Goal: Task Accomplishment & Management: Use online tool/utility

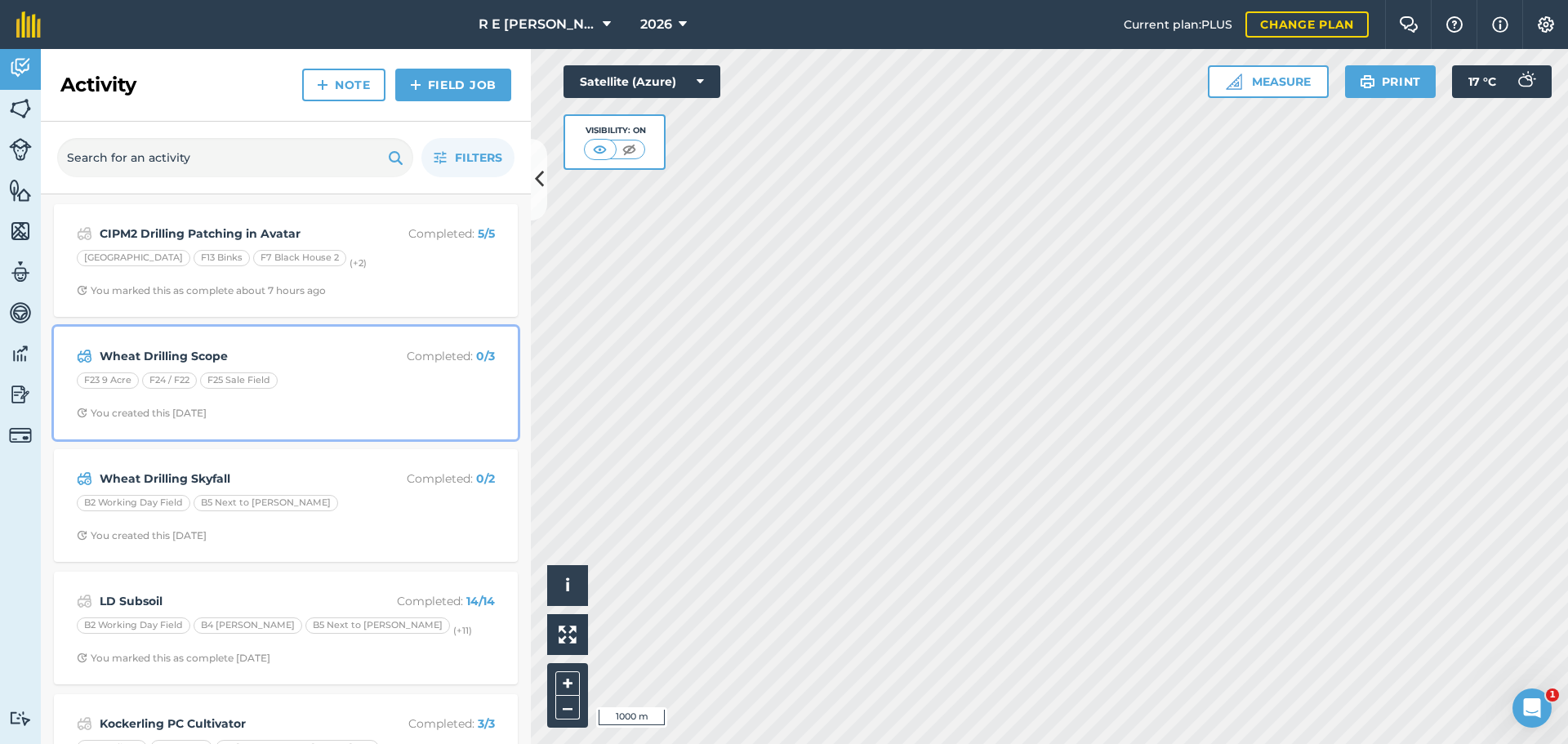
drag, startPoint x: 525, startPoint y: 289, endPoint x: 360, endPoint y: 373, distance: 185.2
click at [360, 373] on div "F23 9 Acre F24 / F22 F25 Sale Field" at bounding box center [286, 383] width 418 height 21
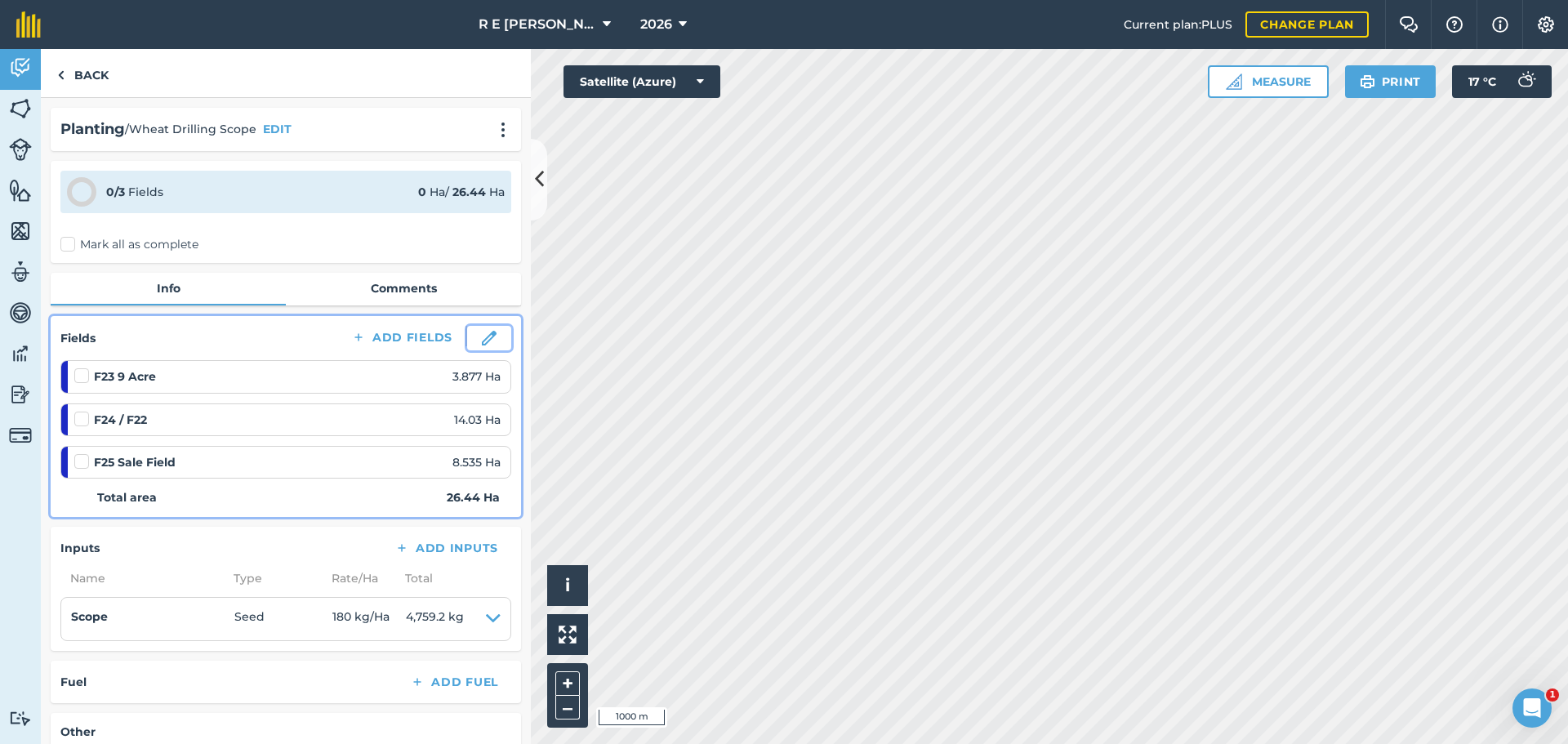
click at [482, 334] on img at bounding box center [489, 338] width 15 height 15
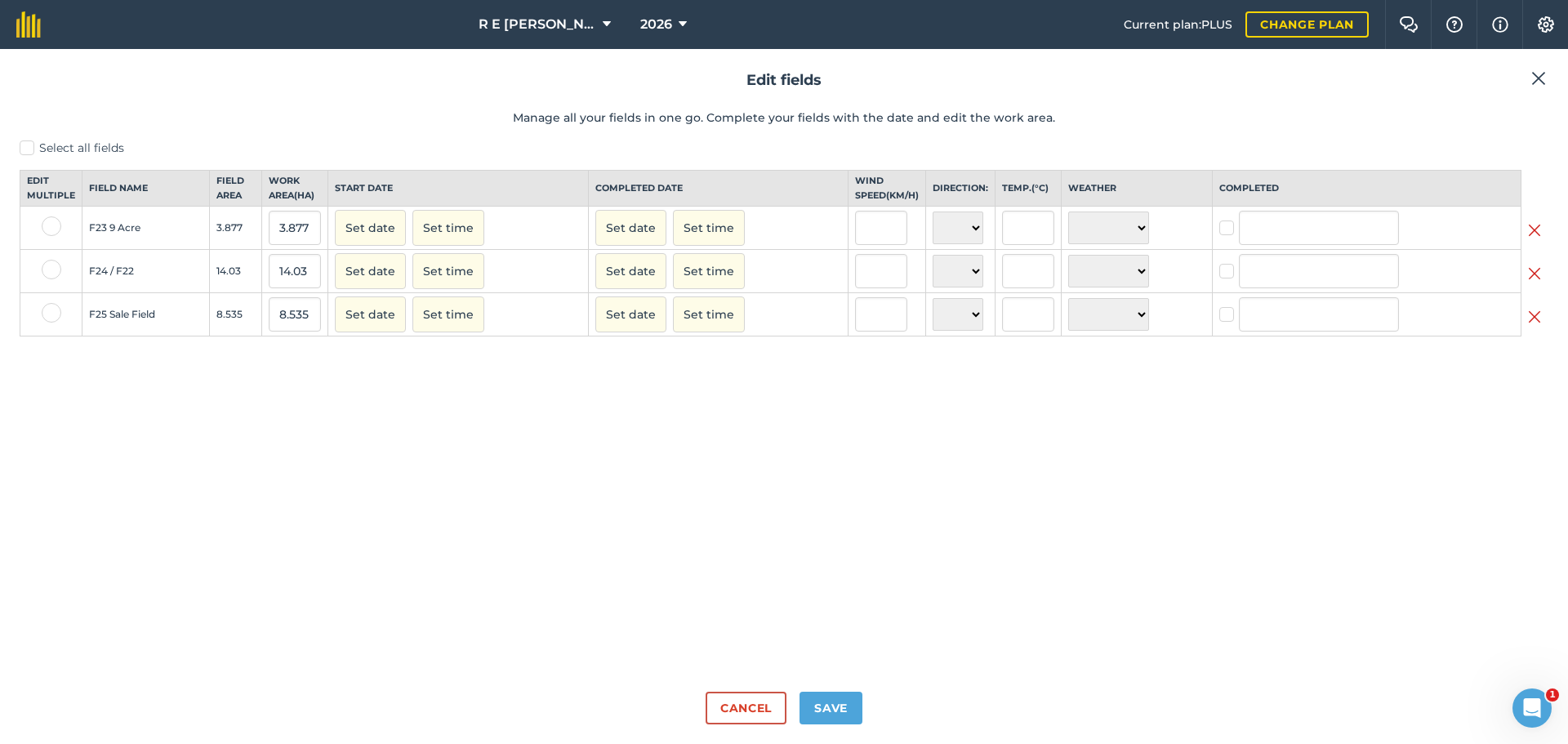
click at [1543, 80] on img at bounding box center [1539, 78] width 15 height 20
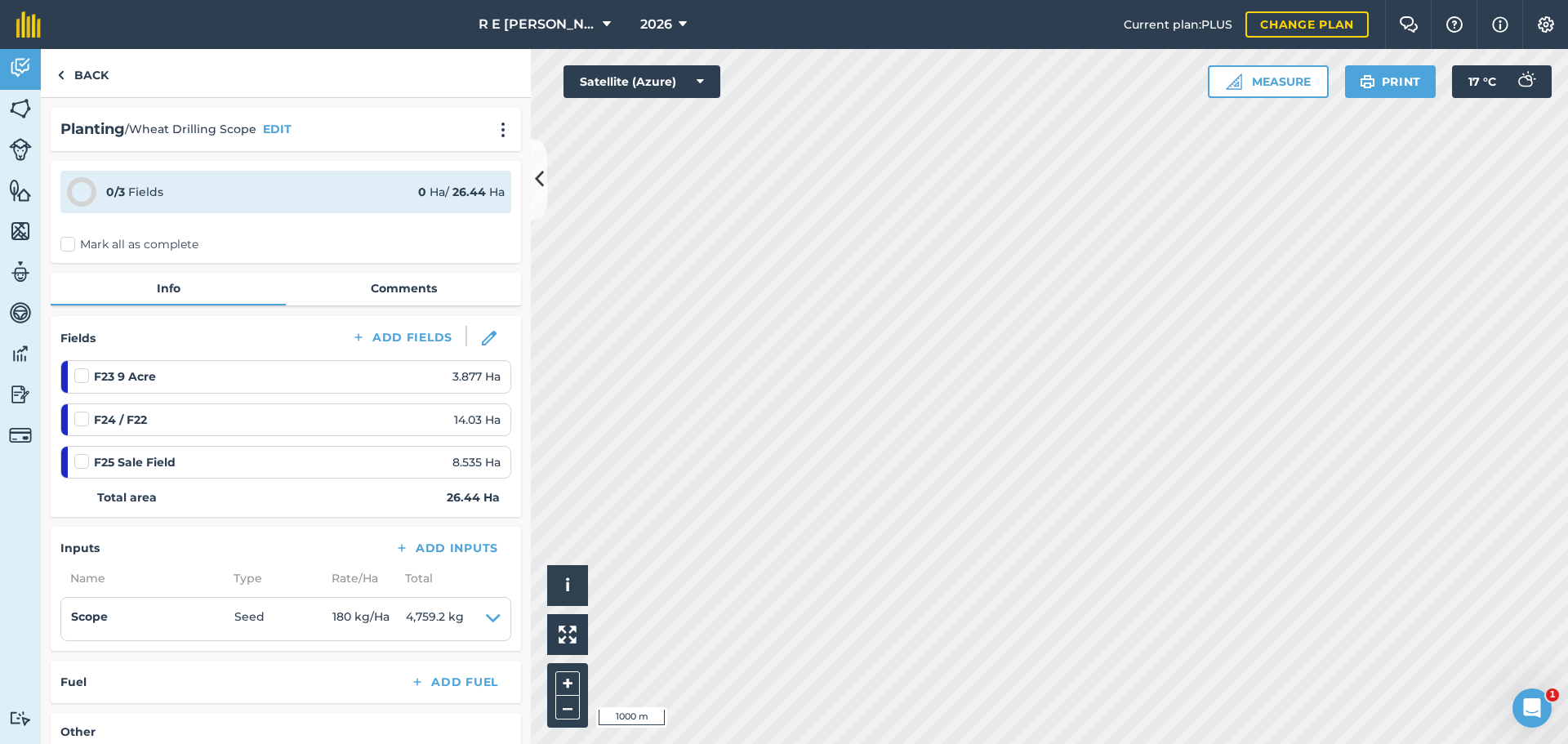
click at [78, 368] on label at bounding box center [84, 368] width 20 height 0
click at [78, 375] on input "checkbox" at bounding box center [79, 373] width 11 height 11
checkbox input "false"
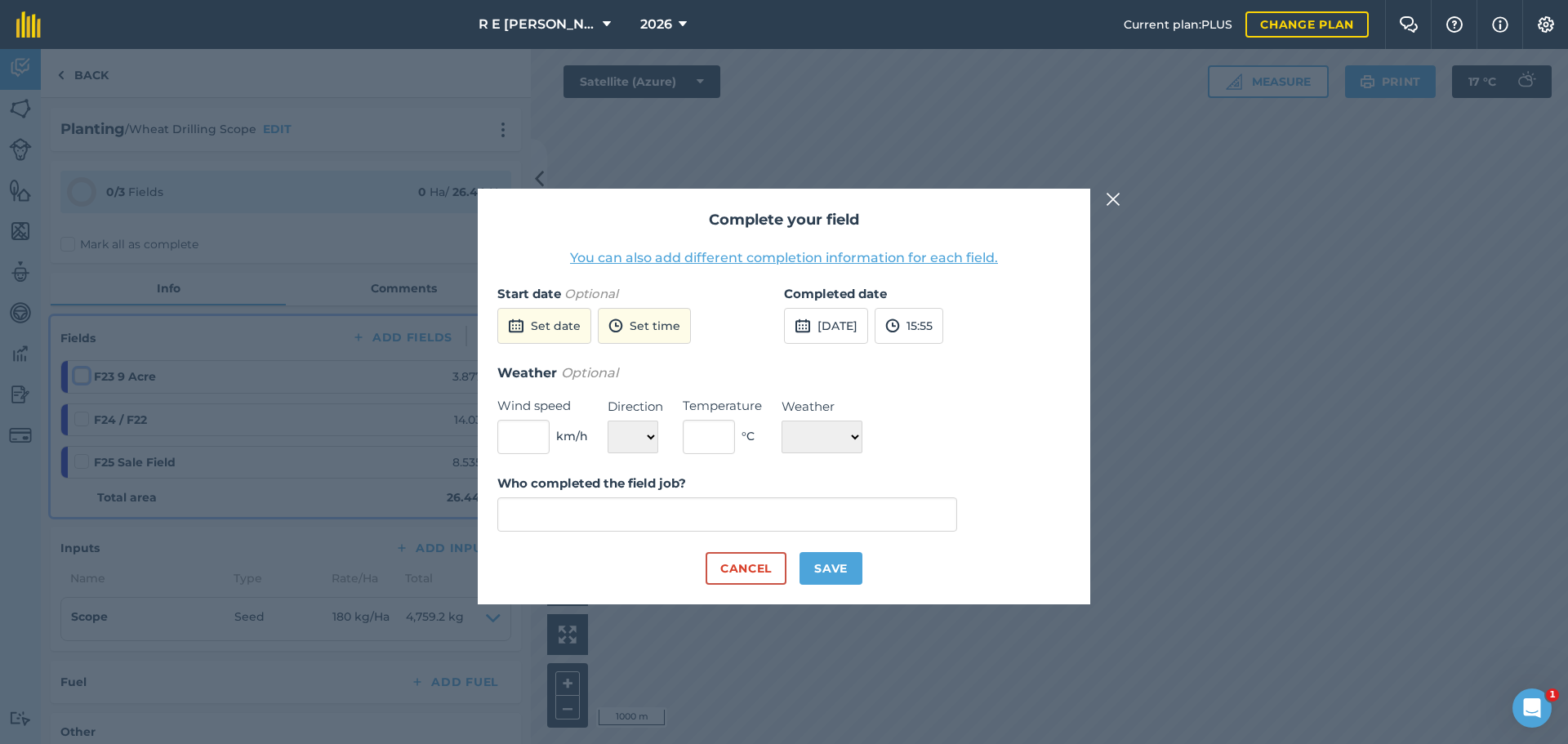
type input "[PERSON_NAME]"
click at [810, 566] on button "Save" at bounding box center [830, 568] width 63 height 33
checkbox input "true"
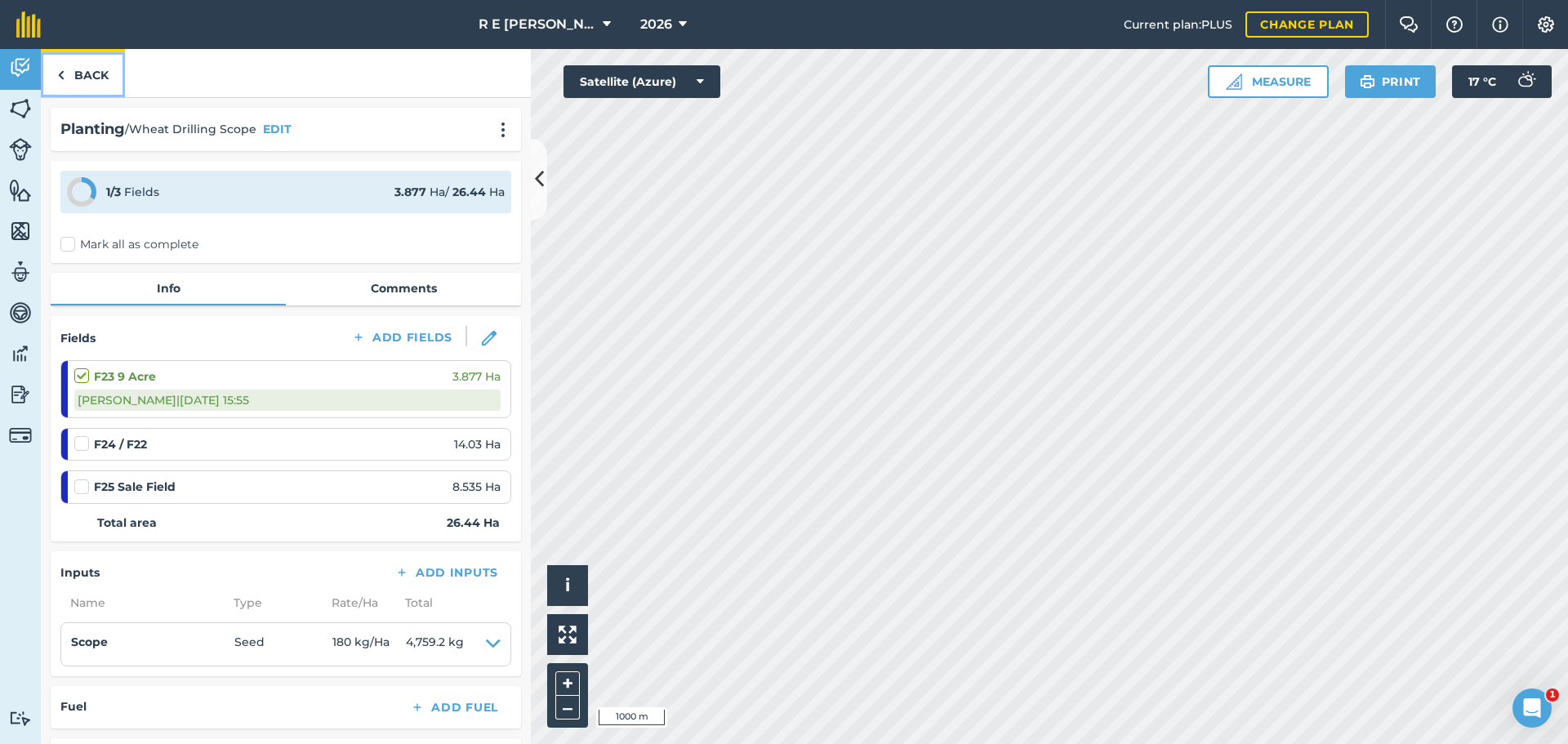
click at [97, 80] on link "Back" at bounding box center [83, 73] width 84 height 48
